Goal: Navigation & Orientation: Find specific page/section

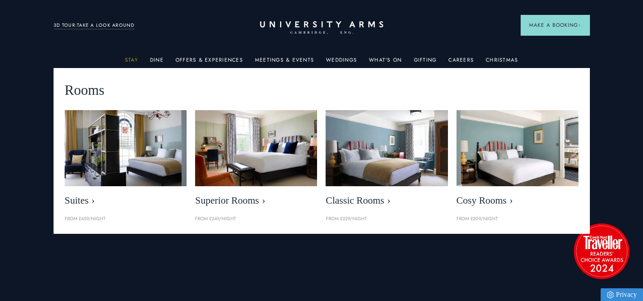
click at [134, 63] on link "Stay" at bounding box center [131, 62] width 13 height 11
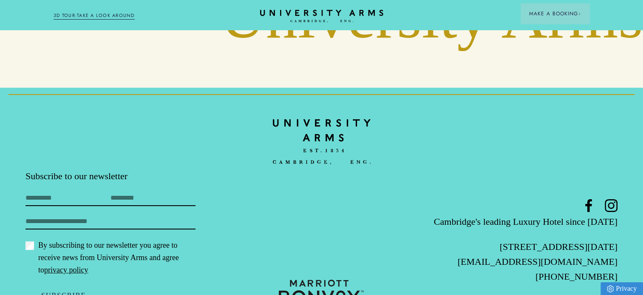
scroll to position [3289, 0]
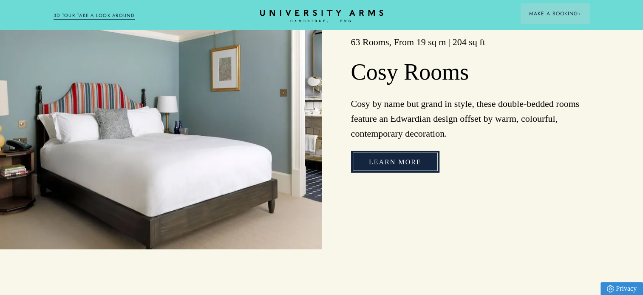
click at [379, 171] on link "Learn More" at bounding box center [395, 162] width 88 height 22
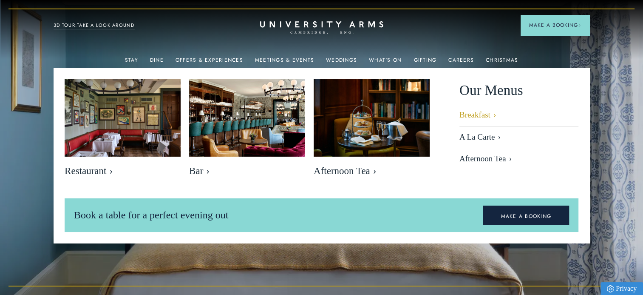
click at [488, 117] on link "Breakfast" at bounding box center [518, 118] width 119 height 16
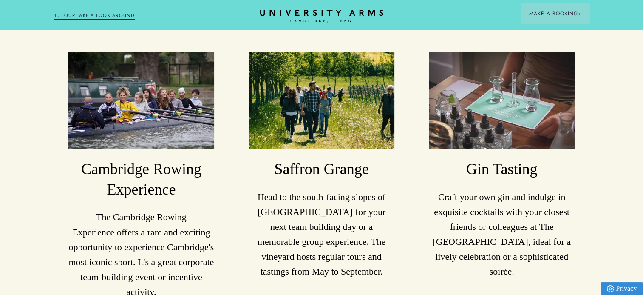
scroll to position [2805, 0]
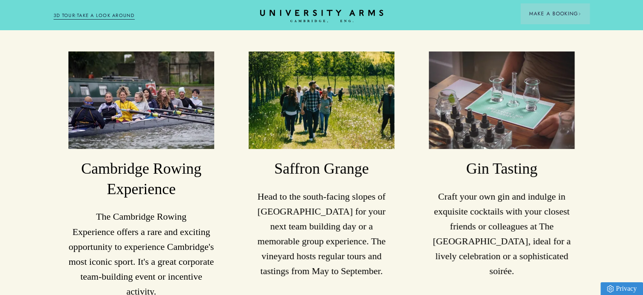
drag, startPoint x: 315, startPoint y: 233, endPoint x: 299, endPoint y: 242, distance: 18.7
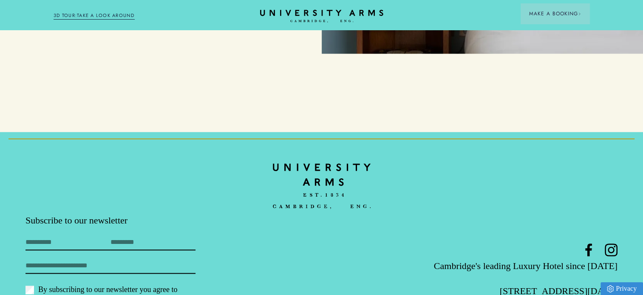
scroll to position [3910, 0]
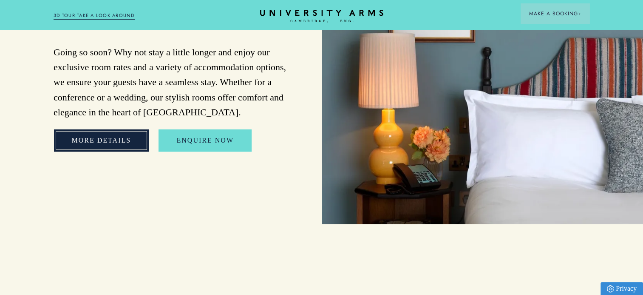
click at [99, 129] on link "More Details" at bounding box center [101, 140] width 95 height 22
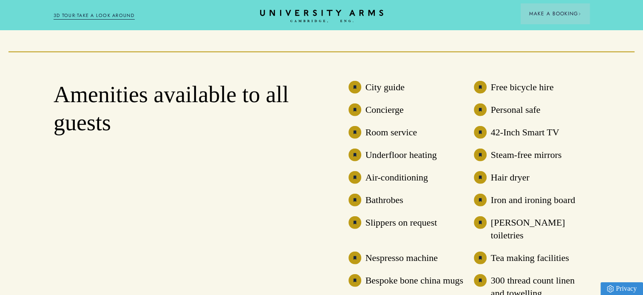
scroll to position [2253, 0]
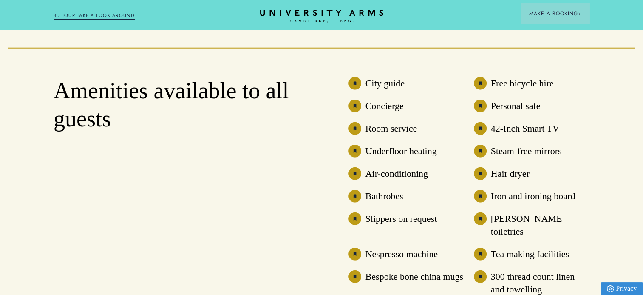
click at [406, 157] on h3 "Underfloor heating" at bounding box center [401, 151] width 71 height 13
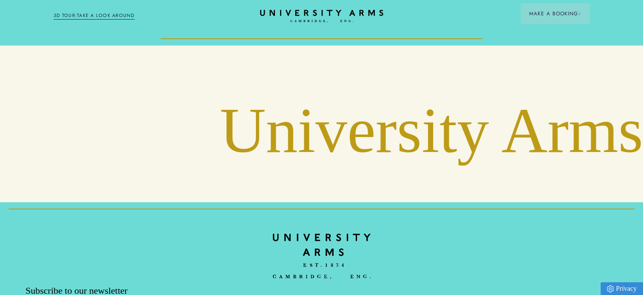
scroll to position [3289, 0]
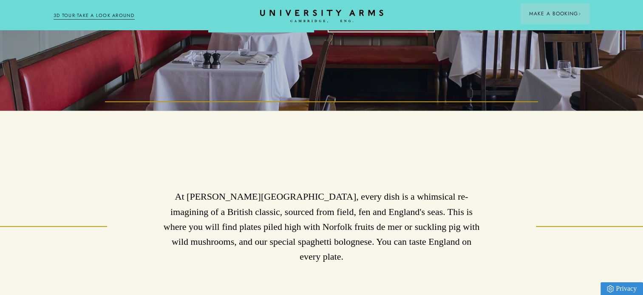
scroll to position [128, 0]
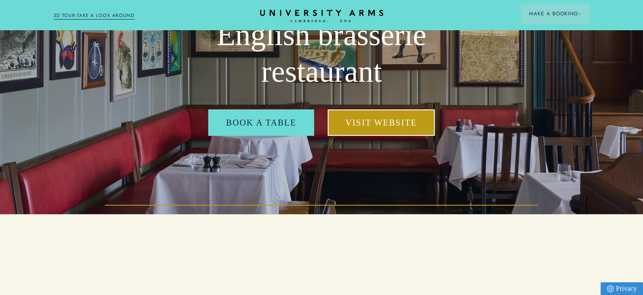
click at [382, 118] on link "Visit Website" at bounding box center [381, 122] width 107 height 26
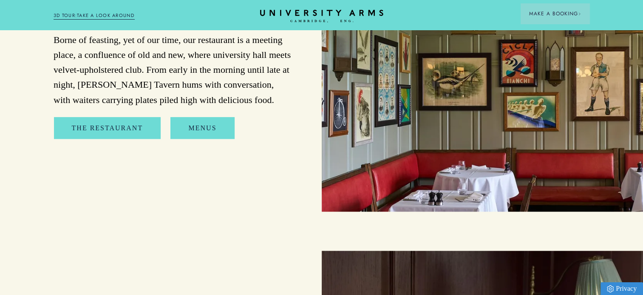
scroll to position [1020, 0]
